Goal: Task Accomplishment & Management: Complete application form

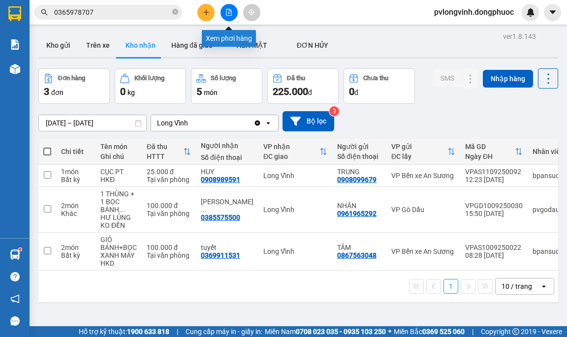
click at [225, 11] on button at bounding box center [229, 12] width 17 height 17
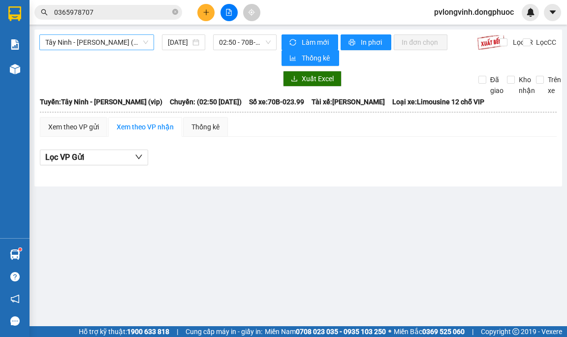
click at [106, 41] on span "Tây Ninh - [PERSON_NAME] (vip)" at bounding box center [96, 42] width 103 height 15
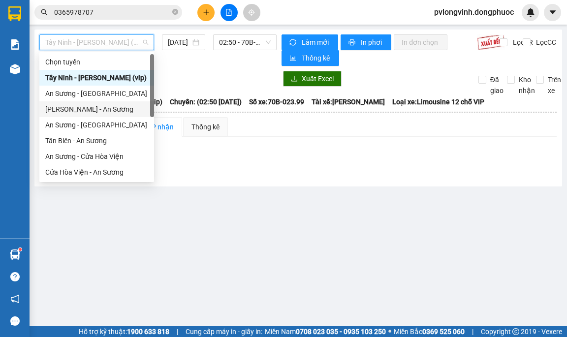
drag, startPoint x: 88, startPoint y: 109, endPoint x: 176, endPoint y: 80, distance: 92.8
click at [88, 108] on div "[PERSON_NAME] - An Sương" at bounding box center [96, 109] width 103 height 11
type input "[DATE]"
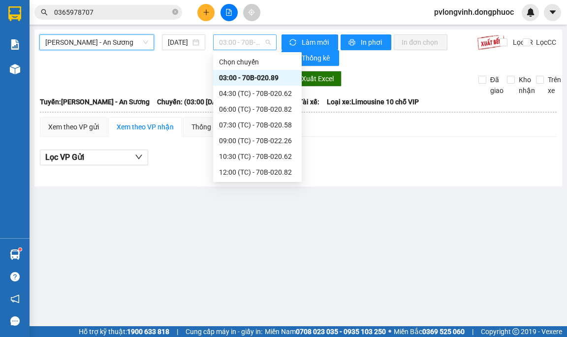
click at [228, 48] on span "03:00 - 70B-020.89" at bounding box center [245, 42] width 52 height 15
click at [247, 142] on div "09:00 (TC) - 70B-022.26" at bounding box center [257, 140] width 77 height 11
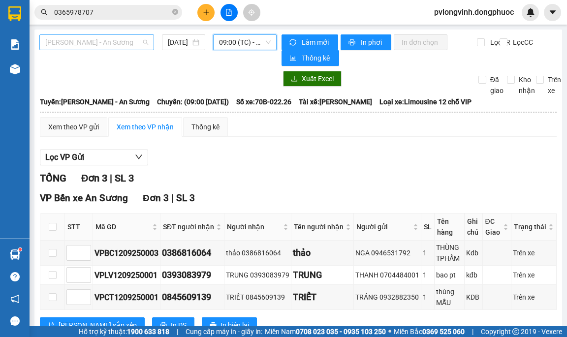
click at [143, 43] on span "[PERSON_NAME] - An Sương" at bounding box center [96, 42] width 103 height 15
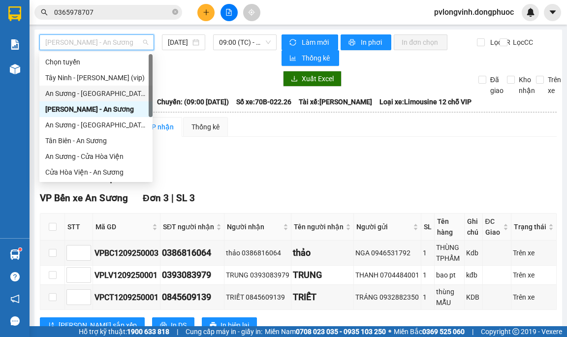
click at [92, 93] on div "An Sương - [GEOGRAPHIC_DATA]" at bounding box center [95, 93] width 101 height 11
type input "[DATE]"
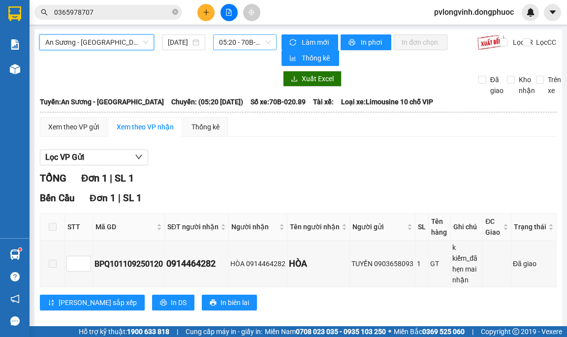
click at [239, 42] on span "05:20 - 70B-020.89" at bounding box center [245, 42] width 52 height 15
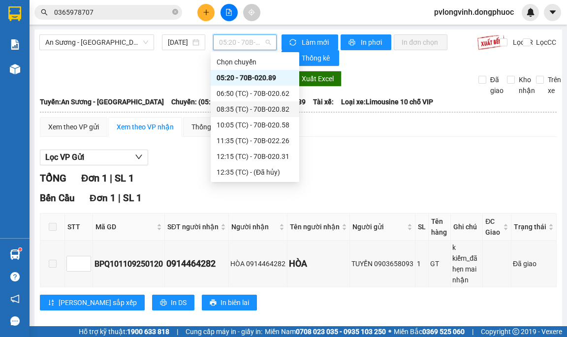
click at [263, 108] on div "08:35 (TC) - 70B-020.82" at bounding box center [255, 109] width 77 height 11
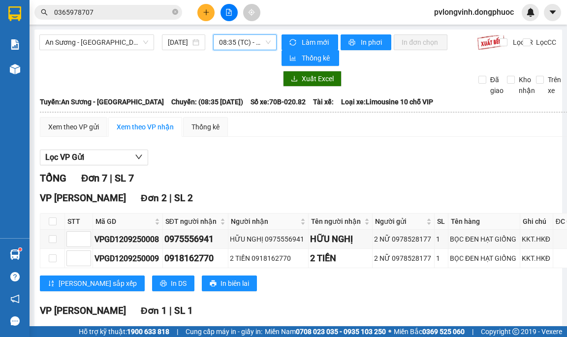
click at [264, 46] on span "08:35 (TC) - 70B-020.82" at bounding box center [245, 42] width 52 height 15
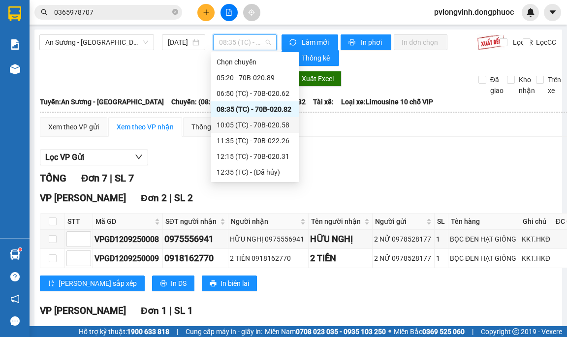
click at [273, 123] on div "10:05 (TC) - 70B-020.58" at bounding box center [255, 125] width 77 height 11
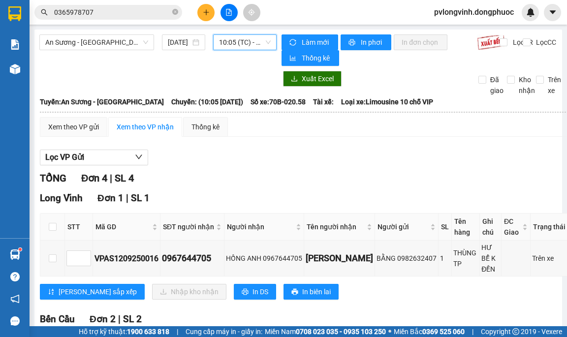
click at [240, 47] on span "10:05 (TC) - 70B-020.58" at bounding box center [245, 42] width 52 height 15
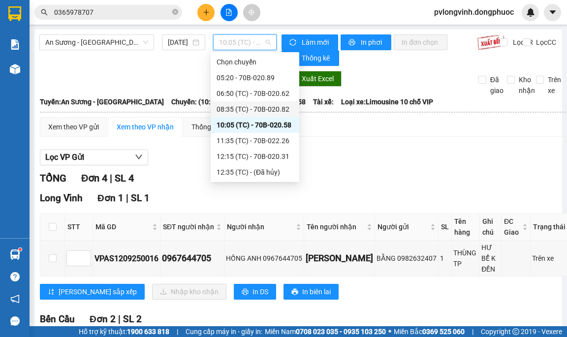
drag, startPoint x: 247, startPoint y: 111, endPoint x: 274, endPoint y: 14, distance: 100.9
click at [246, 110] on div "08:35 (TC) - 70B-020.82" at bounding box center [255, 109] width 77 height 11
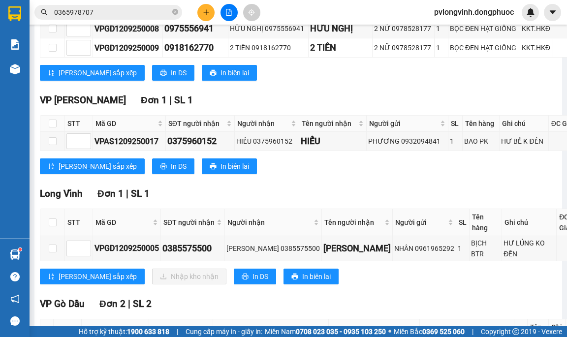
scroll to position [246, 0]
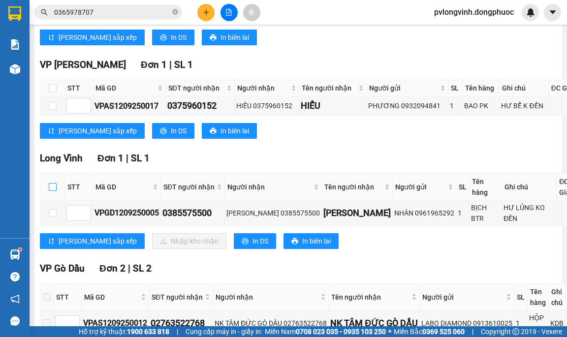
click at [52, 189] on input "checkbox" at bounding box center [53, 187] width 8 height 8
checkbox input "true"
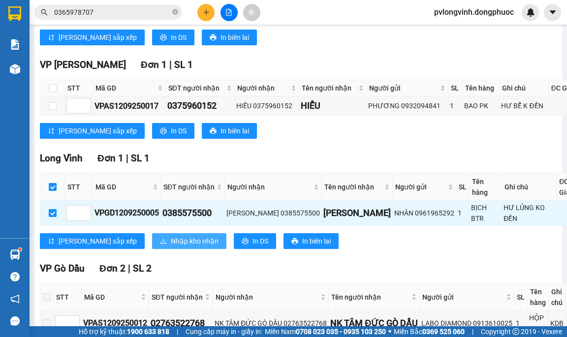
click at [160, 238] on icon "download" at bounding box center [163, 241] width 7 height 7
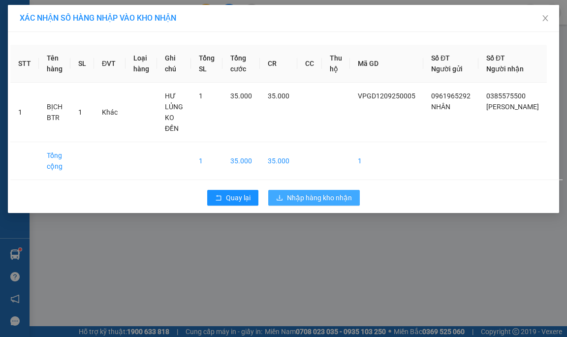
click at [343, 193] on span "Nhập hàng kho nhận" at bounding box center [319, 198] width 65 height 11
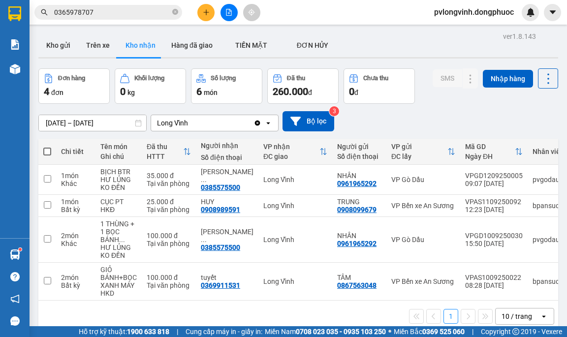
click at [105, 14] on input "0365978707" at bounding box center [112, 12] width 116 height 11
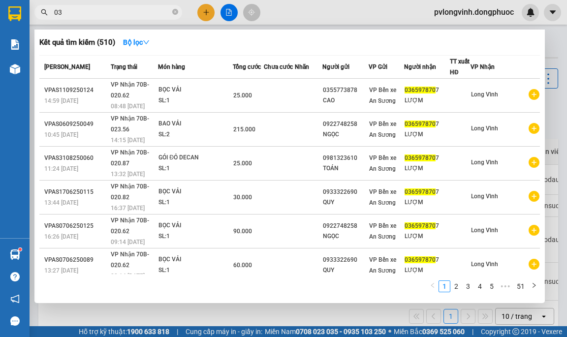
type input "0"
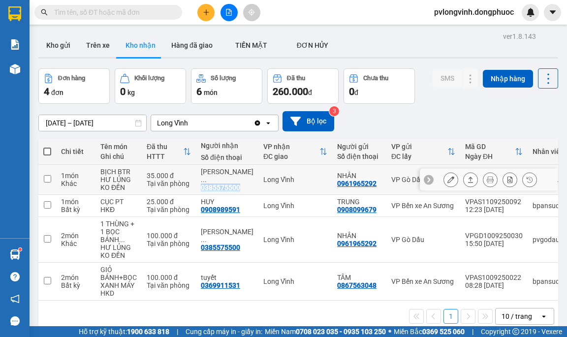
drag, startPoint x: 201, startPoint y: 183, endPoint x: 238, endPoint y: 186, distance: 36.6
click at [238, 186] on div "0385575500" at bounding box center [220, 188] width 39 height 8
copy div "0385575500"
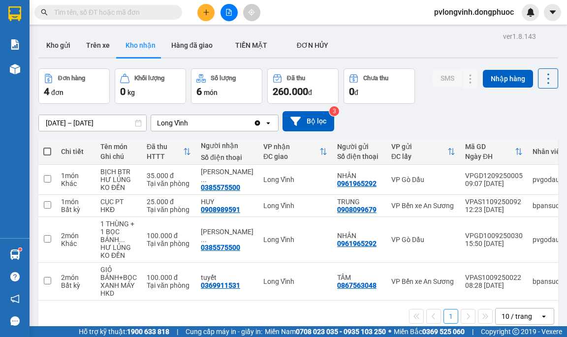
click at [99, 14] on input "text" at bounding box center [112, 12] width 116 height 11
paste input "0385575500"
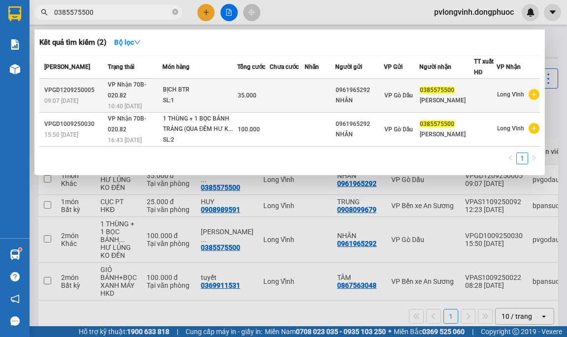
type input "0385575500"
click at [175, 96] on div "SL: 1" at bounding box center [200, 101] width 74 height 11
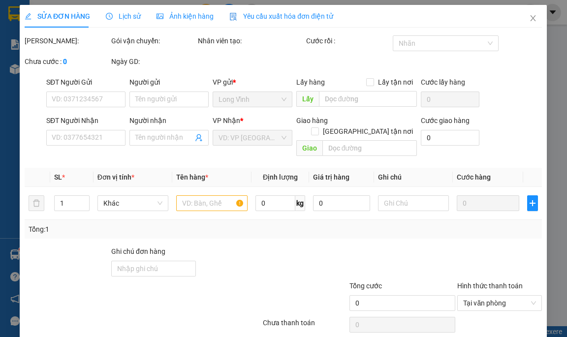
type input "0961965292"
type input "NHÂN"
type input "0385575500"
type input "[PERSON_NAME]"
type input "35.000"
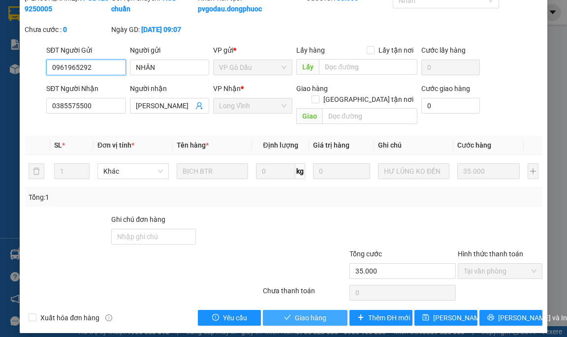
scroll to position [51, 0]
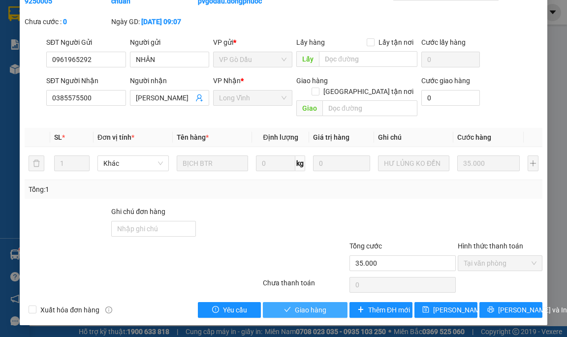
drag, startPoint x: 306, startPoint y: 308, endPoint x: 303, endPoint y: 297, distance: 11.2
click at [306, 308] on span "Giao hàng" at bounding box center [311, 310] width 32 height 11
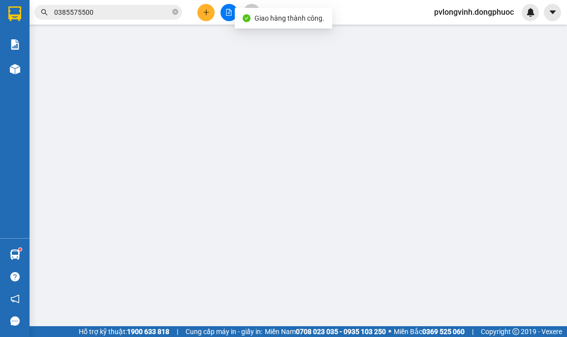
type input "0961965292"
type input "NHÂN"
type input "0385575500"
type input "[PERSON_NAME]"
type input "35.000"
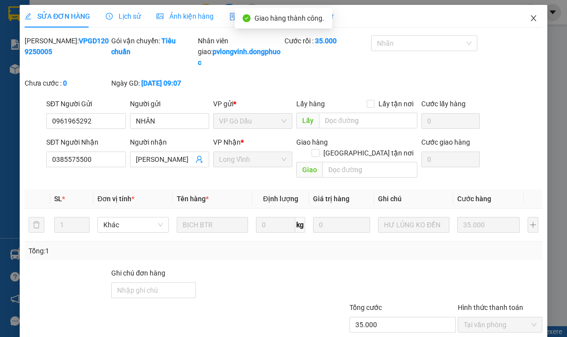
click at [533, 16] on span "Close" at bounding box center [534, 19] width 28 height 28
